Goal: Task Accomplishment & Management: Manage account settings

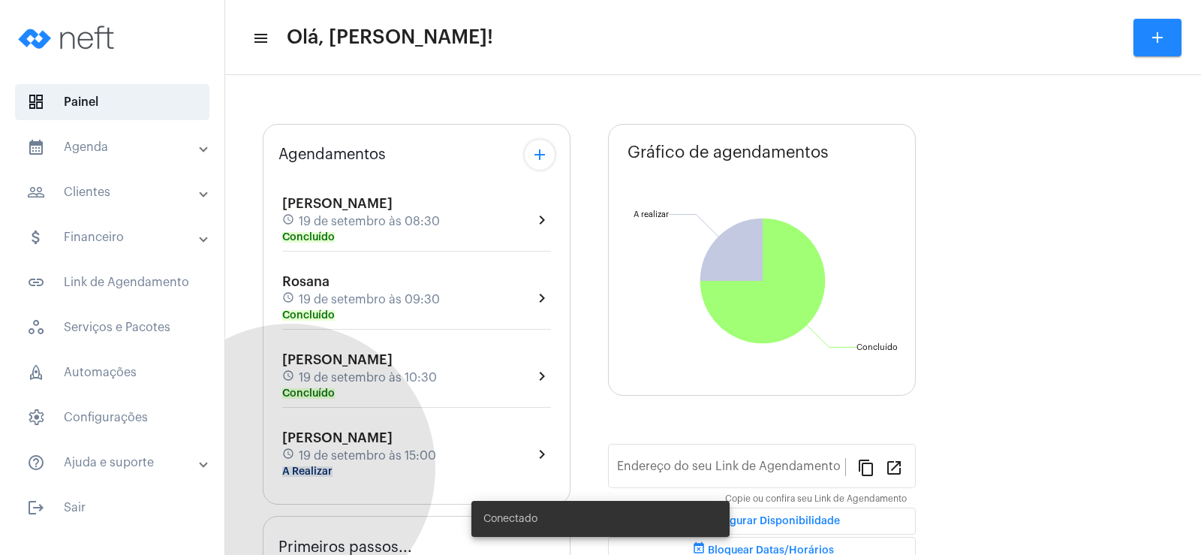
click at [290, 468] on mat-chip "A Realizar" at bounding box center [307, 471] width 50 height 11
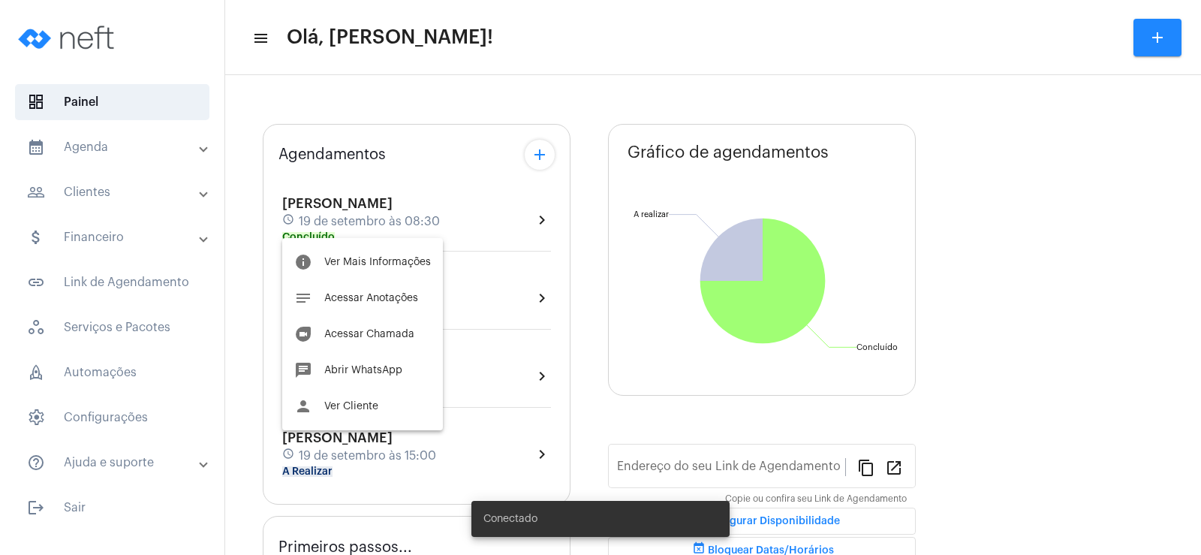
type input "[URL][DOMAIN_NAME]"
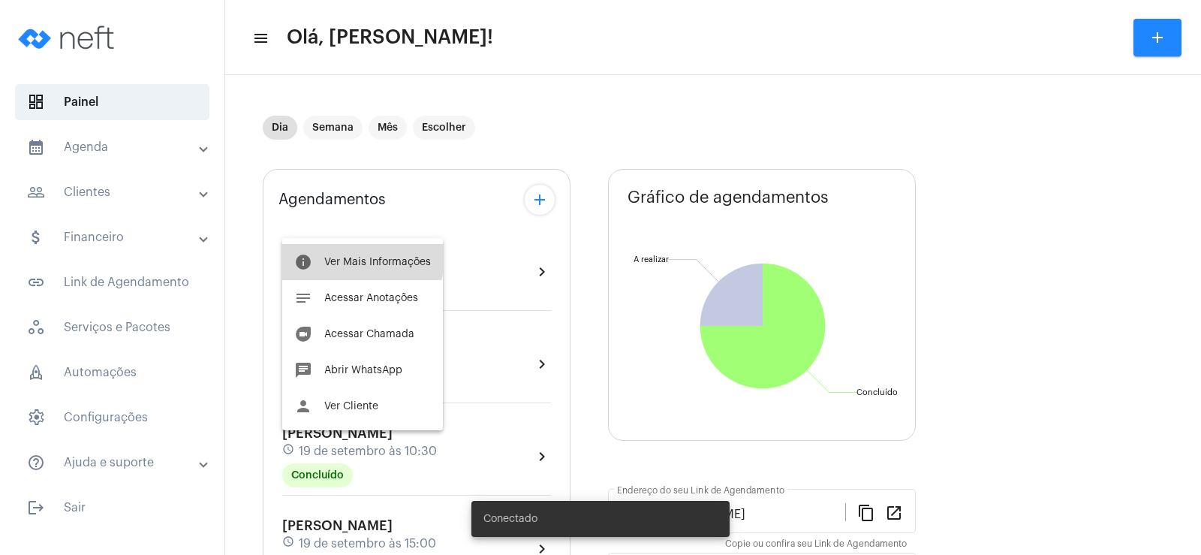
click at [346, 257] on span "Ver Mais Informações" at bounding box center [377, 262] width 107 height 11
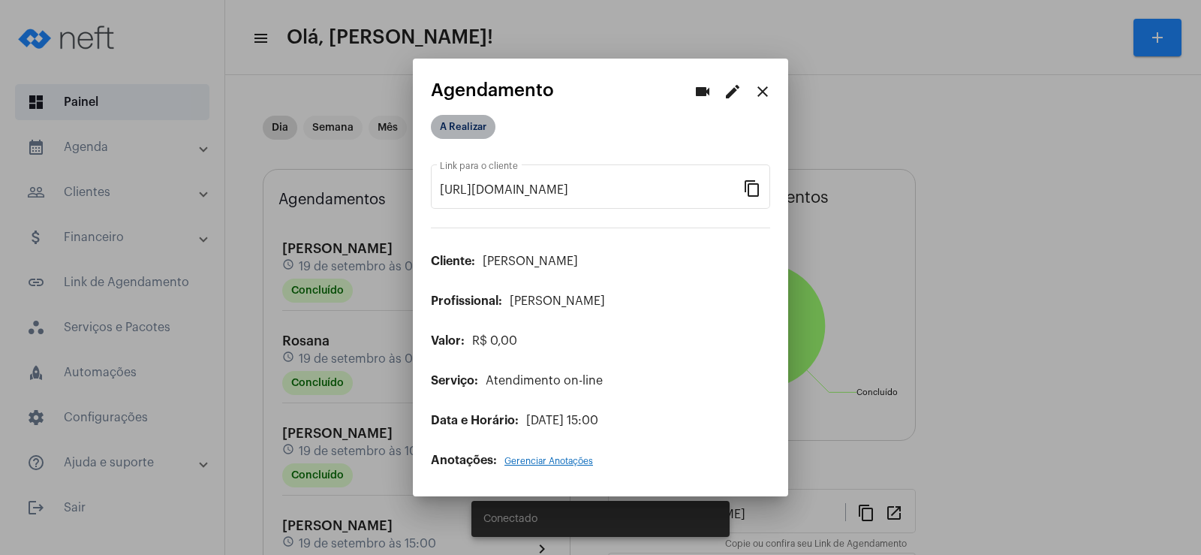
click at [471, 128] on mat-chip "A Realizar" at bounding box center [463, 127] width 65 height 24
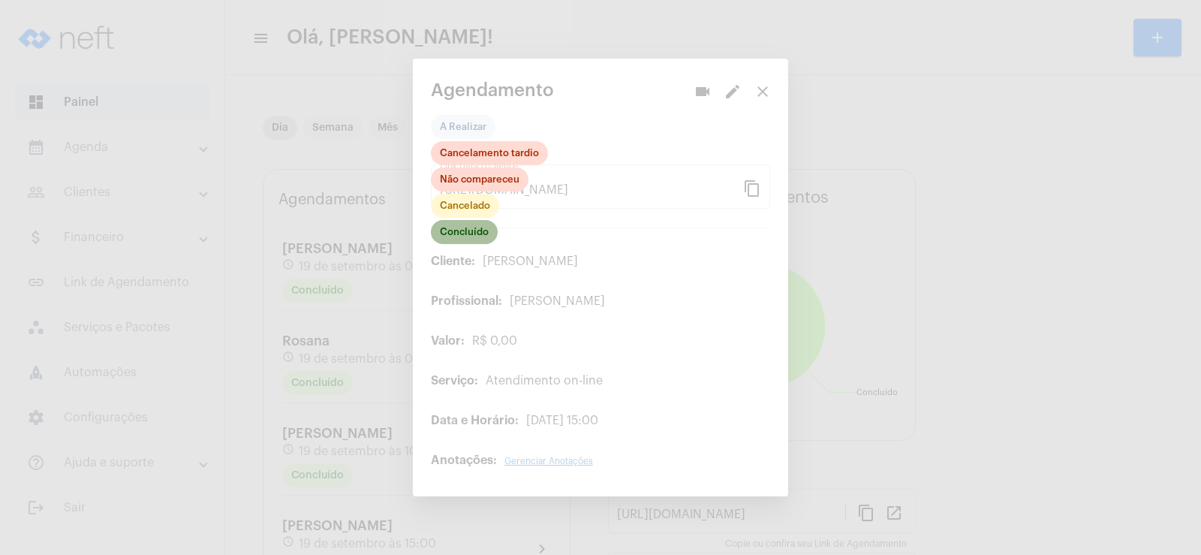
click at [462, 230] on mat-chip "Concluído" at bounding box center [464, 232] width 67 height 24
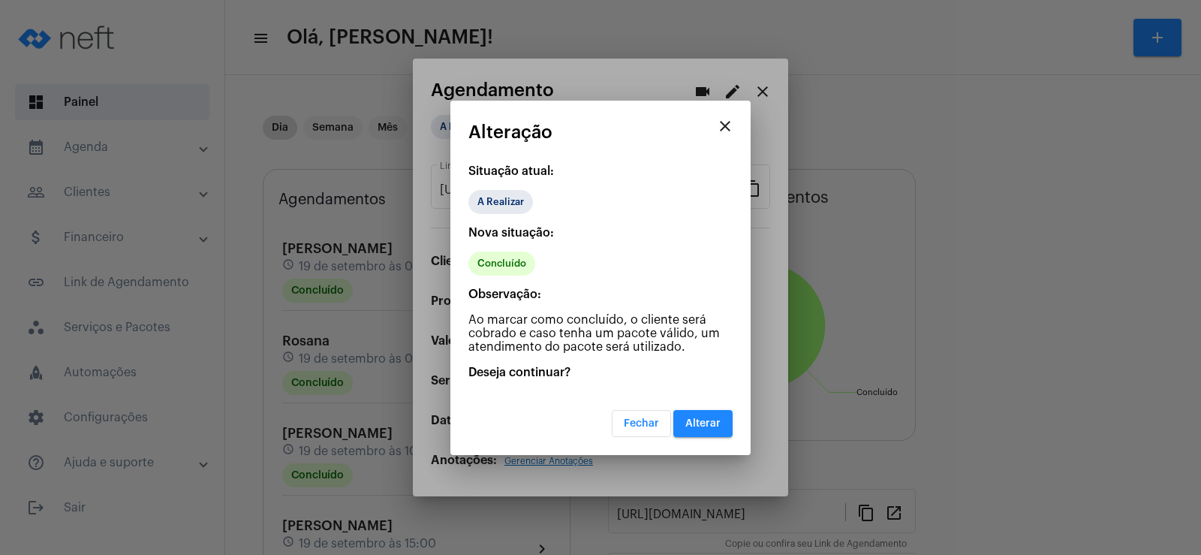
click at [719, 418] on span "Alterar" at bounding box center [702, 423] width 35 height 11
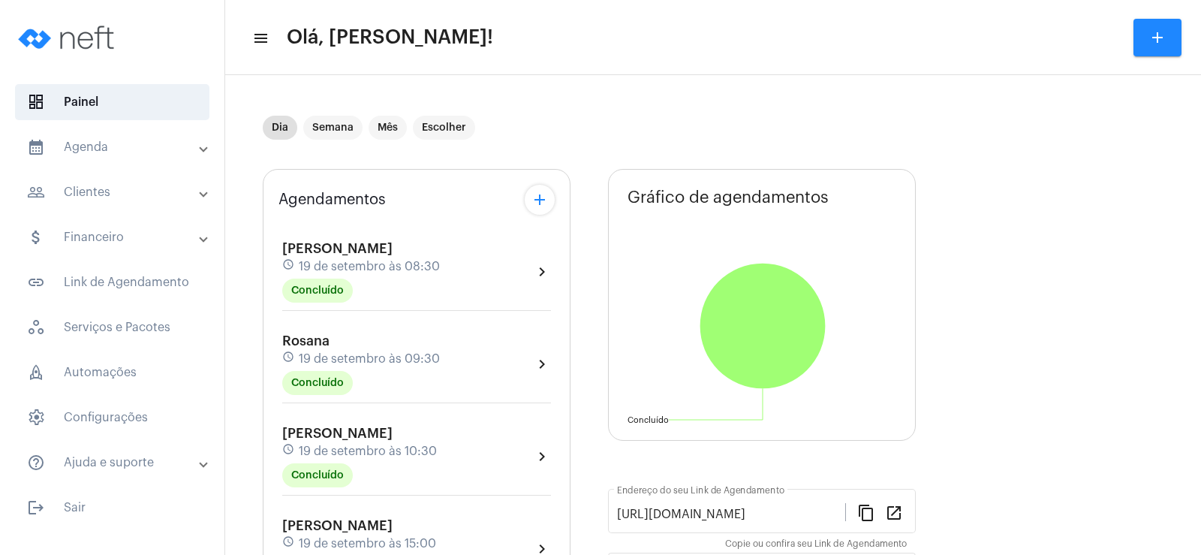
scroll to position [225, 0]
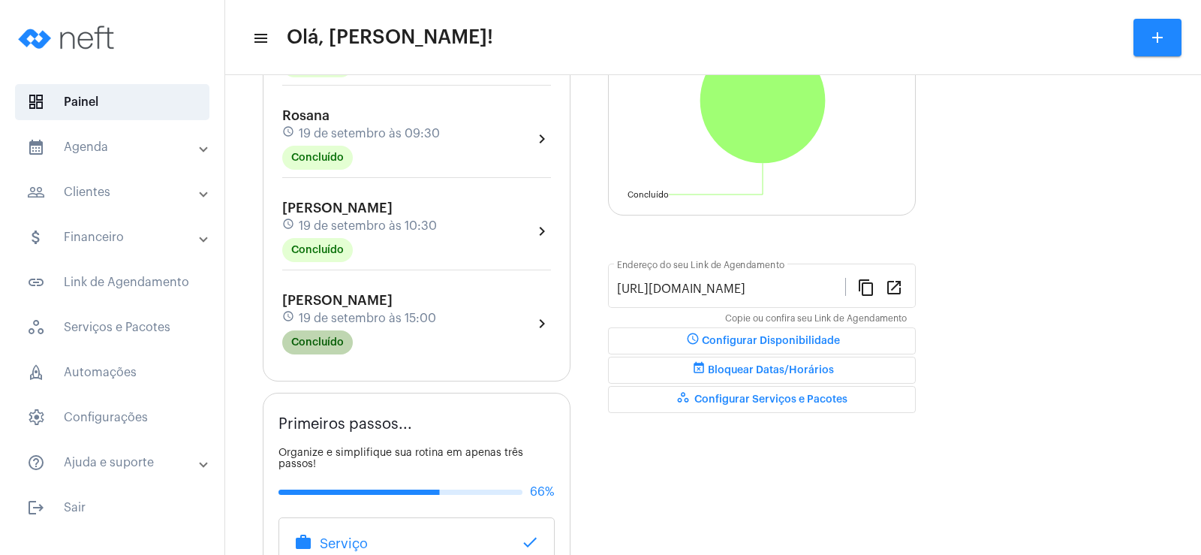
click at [309, 345] on mat-chip "Concluído" at bounding box center [317, 342] width 71 height 24
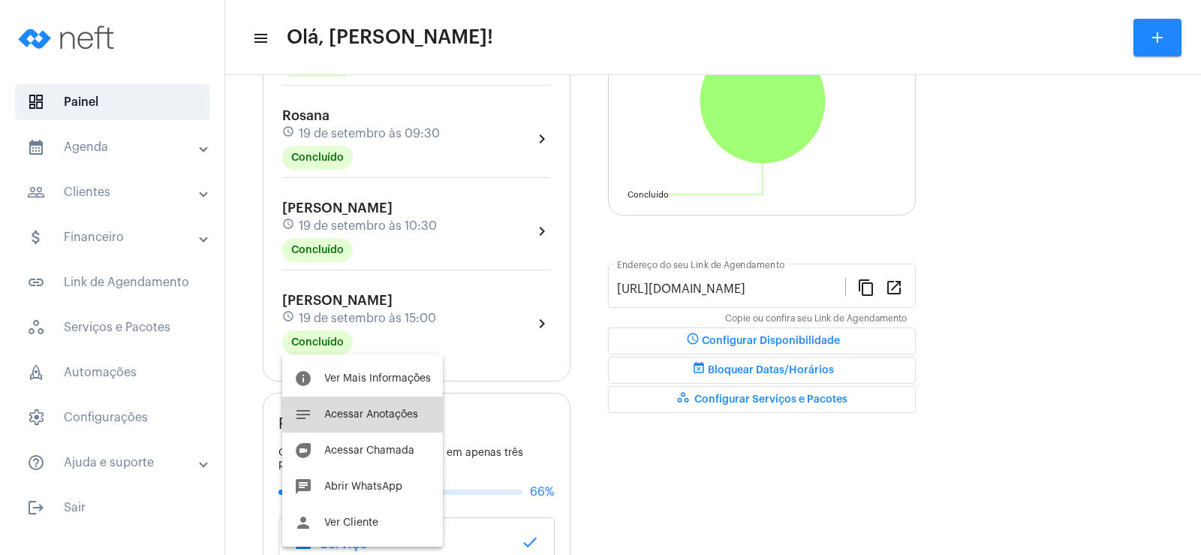
click at [371, 415] on span "Acessar Anotações" at bounding box center [371, 414] width 94 height 11
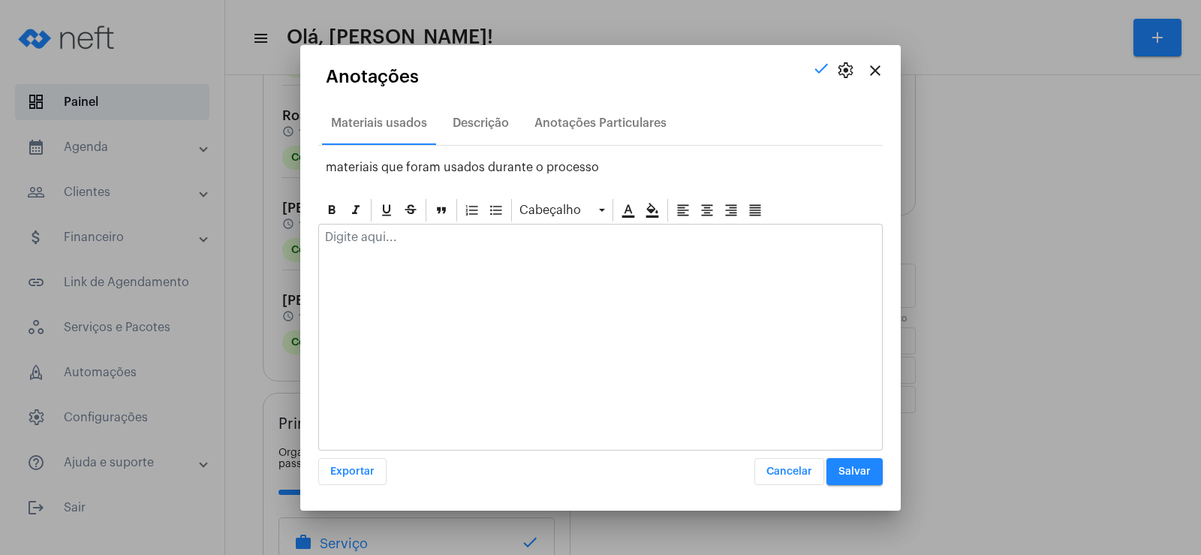
click at [552, 141] on div "Materiais usados Descrição Anotações Particulares" at bounding box center [600, 123] width 564 height 44
click at [561, 126] on div "Anotações Particulares" at bounding box center [600, 123] width 132 height 14
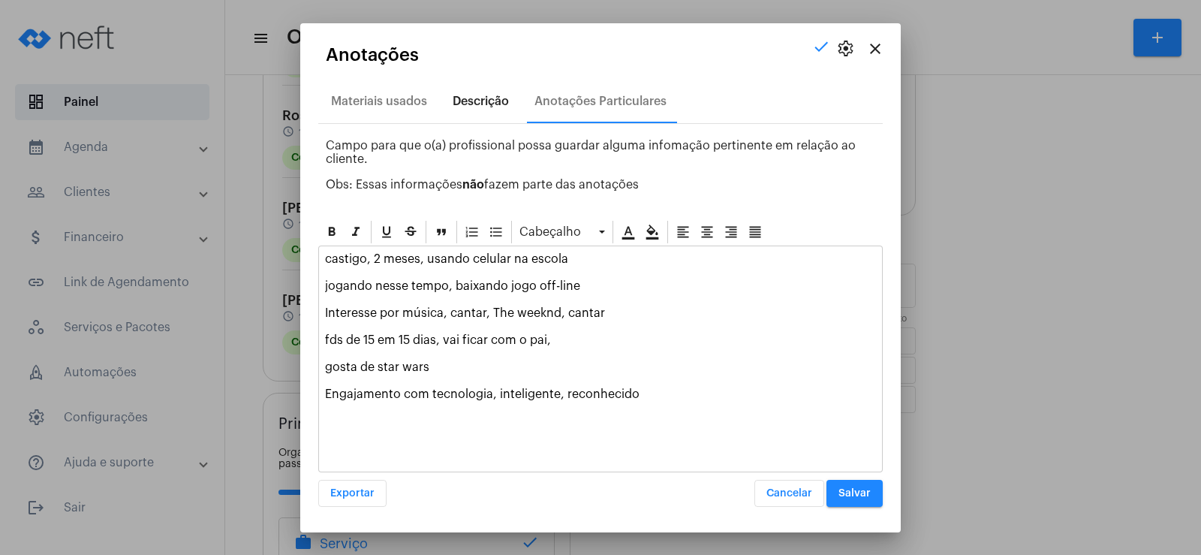
click at [471, 101] on div "Descrição" at bounding box center [481, 102] width 56 height 14
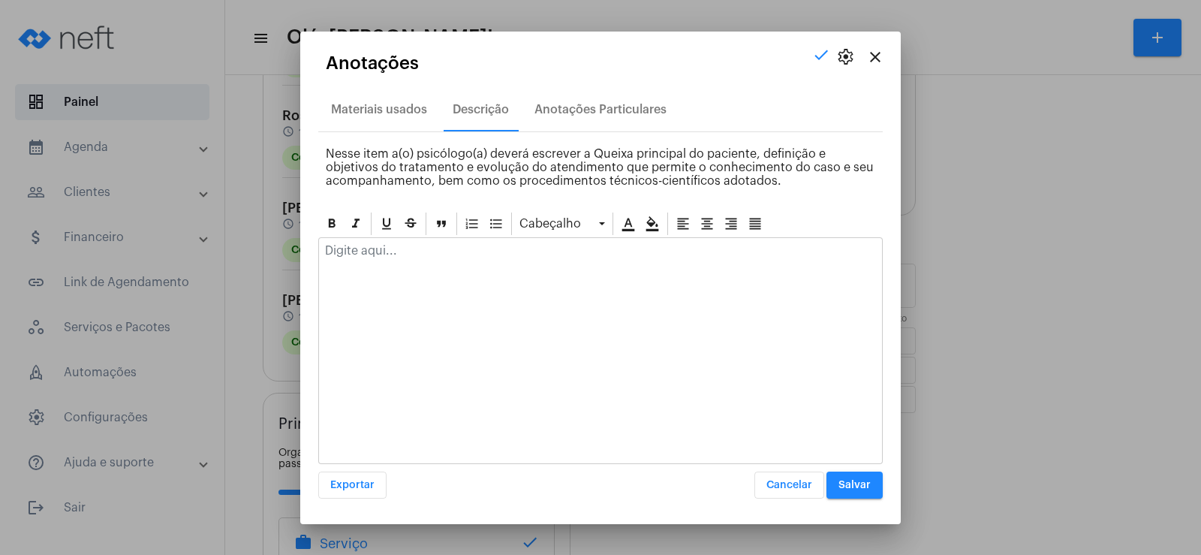
click at [366, 272] on div at bounding box center [600, 350] width 564 height 227
click at [366, 248] on p at bounding box center [600, 251] width 551 height 14
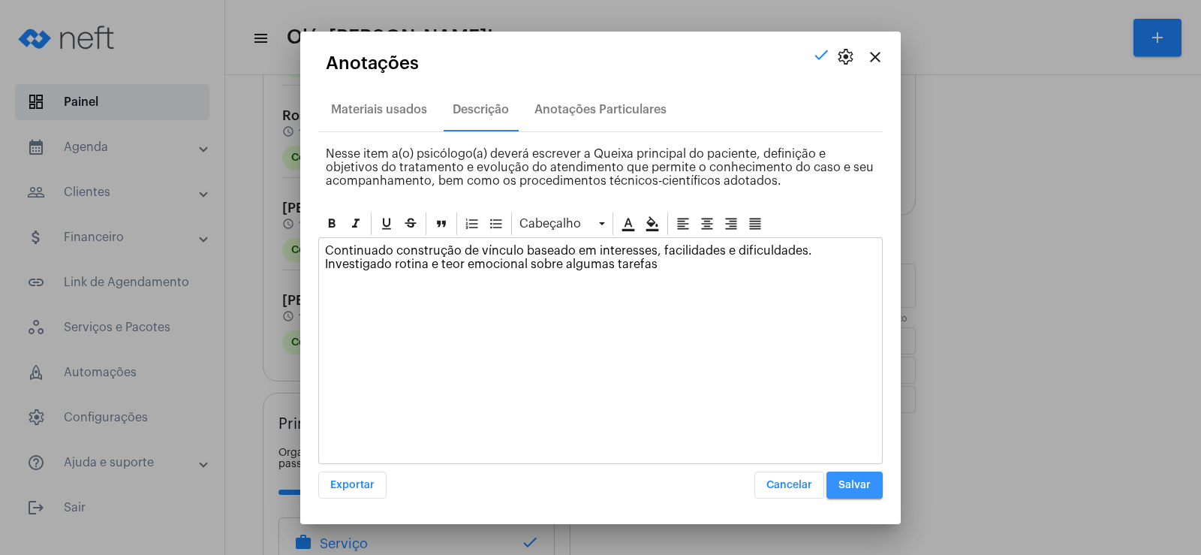
click at [861, 494] on button "Salvar" at bounding box center [854, 484] width 56 height 27
